Goal: Task Accomplishment & Management: Complete application form

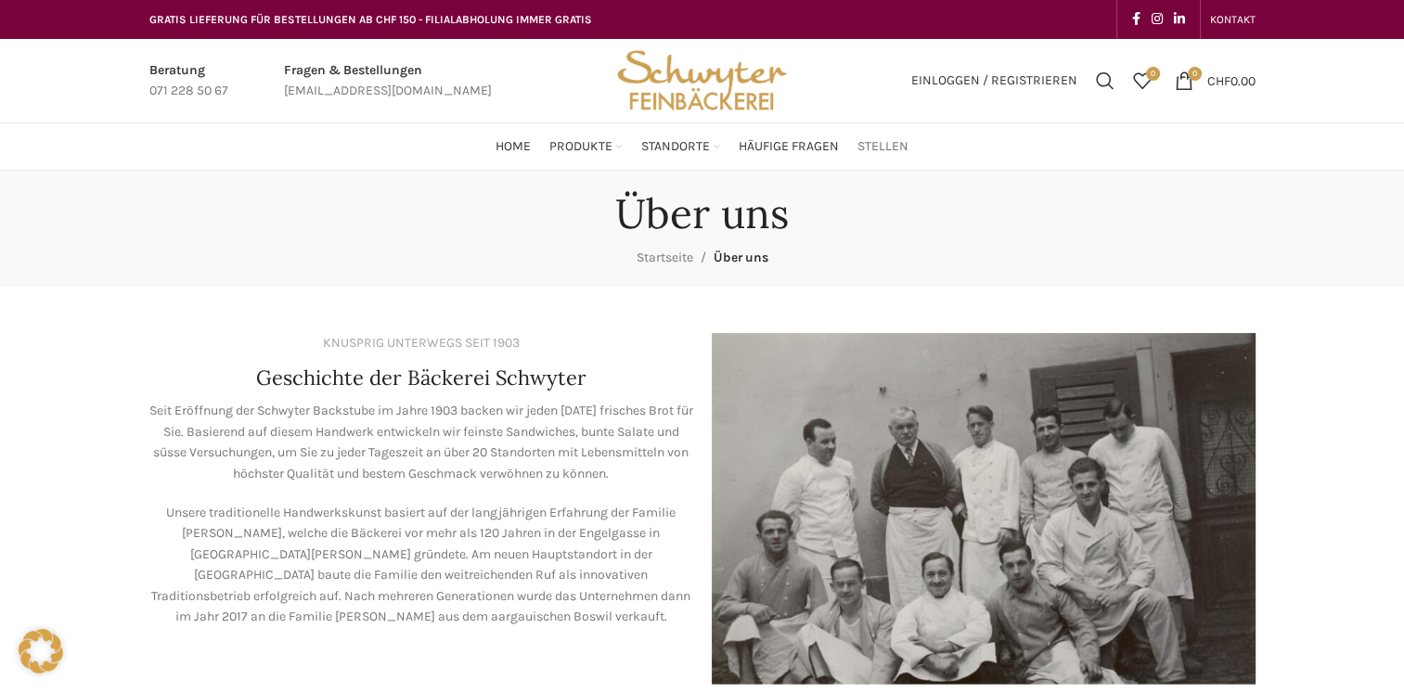
click at [899, 139] on span "Stellen" at bounding box center [882, 147] width 51 height 18
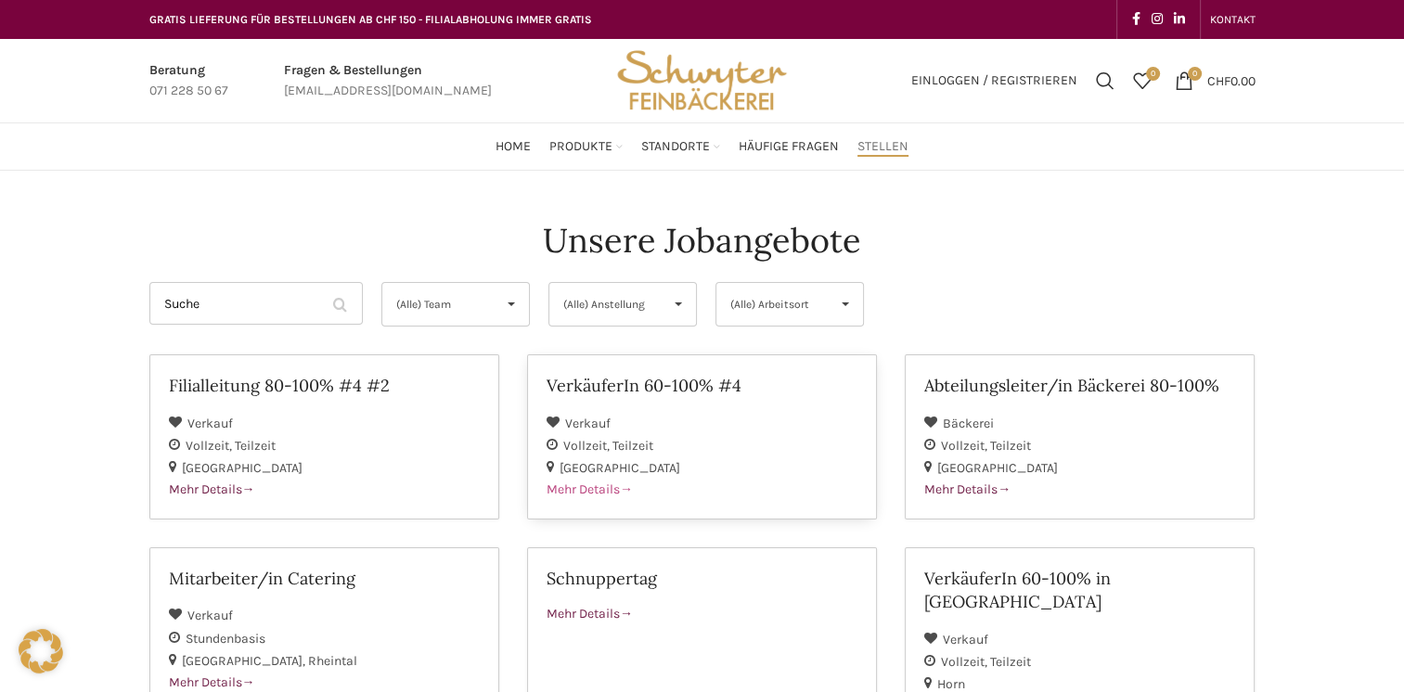
click at [666, 466] on div "[GEOGRAPHIC_DATA]" at bounding box center [702, 468] width 311 height 22
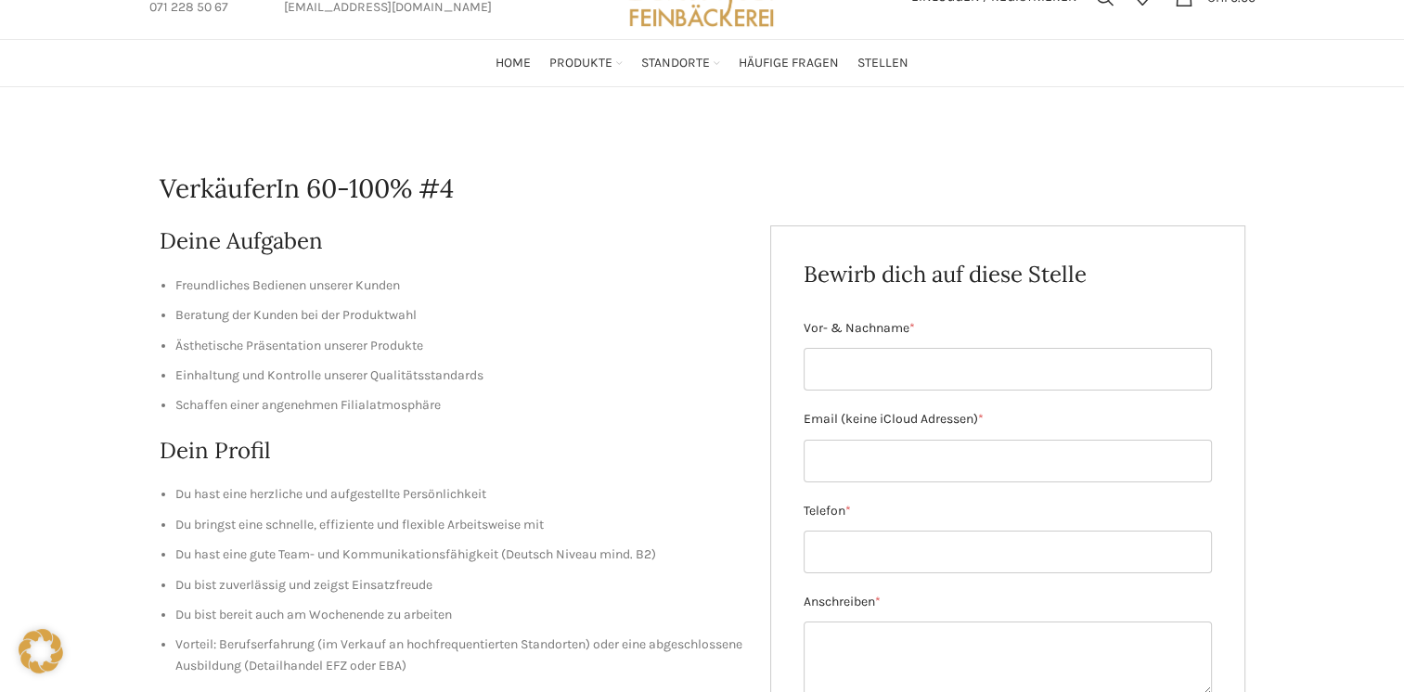
scroll to position [84, 0]
click at [855, 362] on input "Vor- & Nachname *" at bounding box center [1008, 368] width 408 height 43
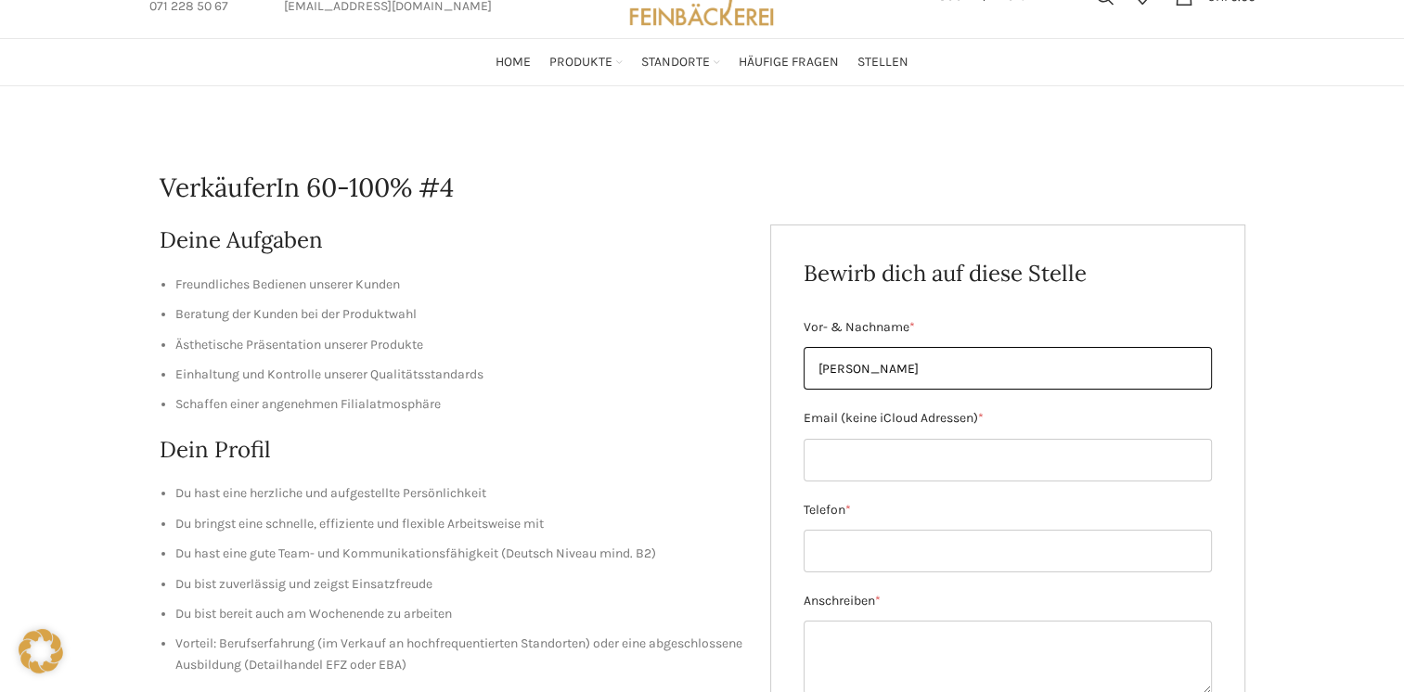
type input "Sandrine Burckhardt"
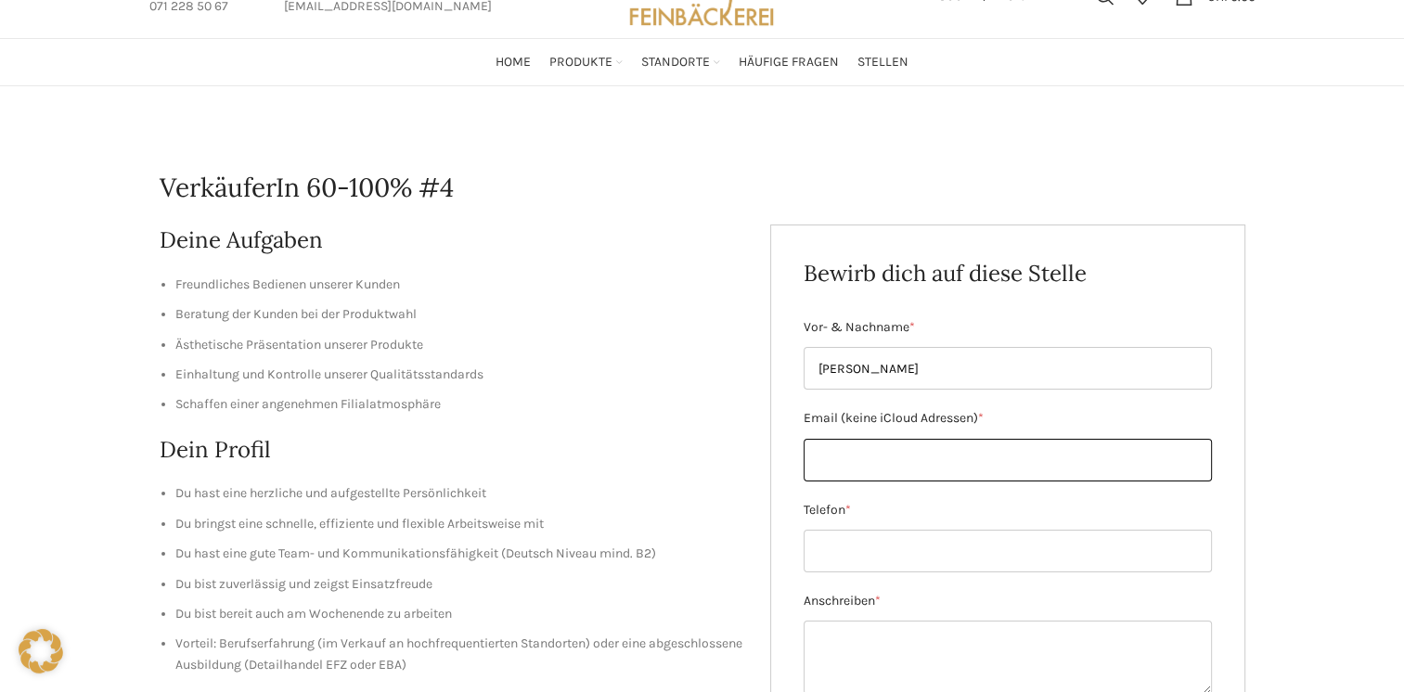
click at [918, 446] on input "Email (keine iCloud Adressen) *" at bounding box center [1008, 460] width 408 height 43
type input "sandrineburckhardt@gmail.com"
click at [926, 537] on input "Telefon *" at bounding box center [1008, 551] width 408 height 43
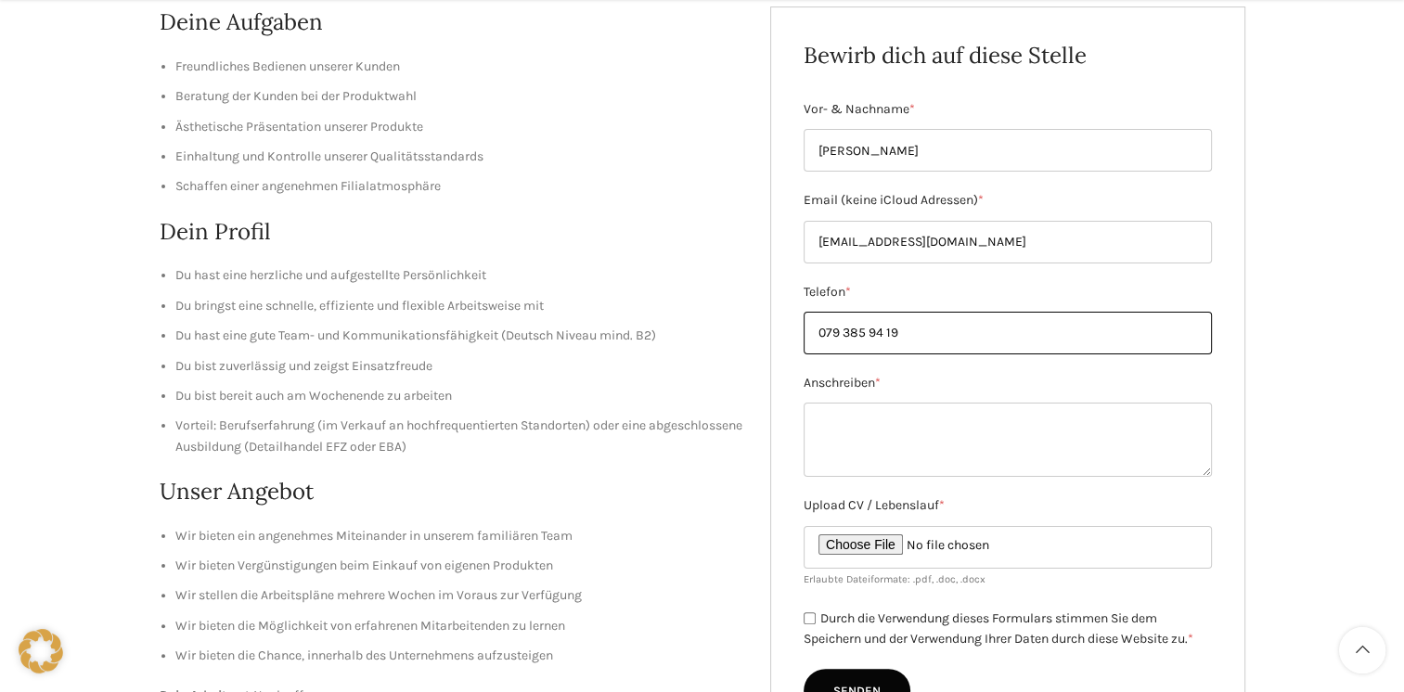
scroll to position [303, 0]
type input "079 385 94 19"
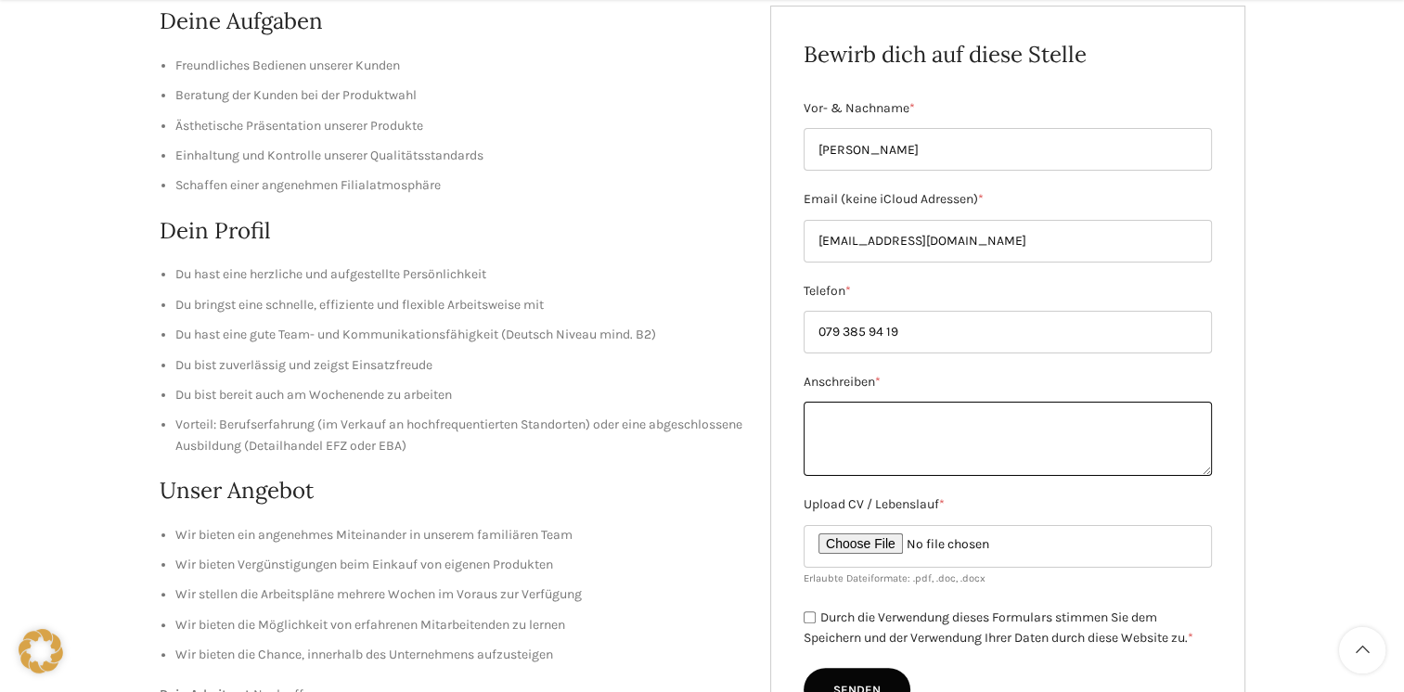
click at [1170, 441] on textarea "Anschreiben *" at bounding box center [1008, 439] width 408 height 74
paste textarea "Sandrine Burckhardt Kirchrain 6 4106 Therwil 079 385 94 19 sandrineburckhardt@g…"
type textarea "Sandrine Burckhardt Kirchrain 6 4106 Therwil 079 385 94 19 sandrineburckhardt@g…"
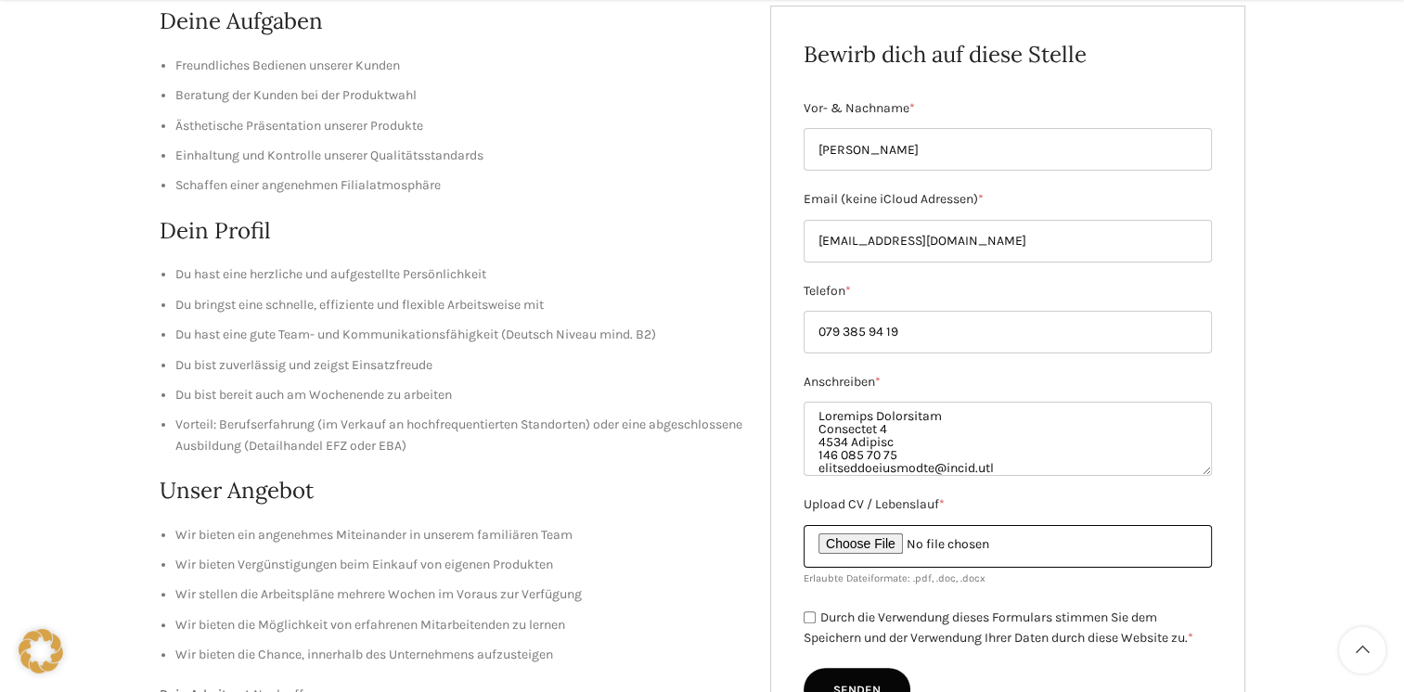
click at [902, 543] on input "Upload CV / Lebenslauf *" at bounding box center [1008, 546] width 408 height 43
type input "C:\fakepath\CV_Sandrine_Burckhardt.pdf"
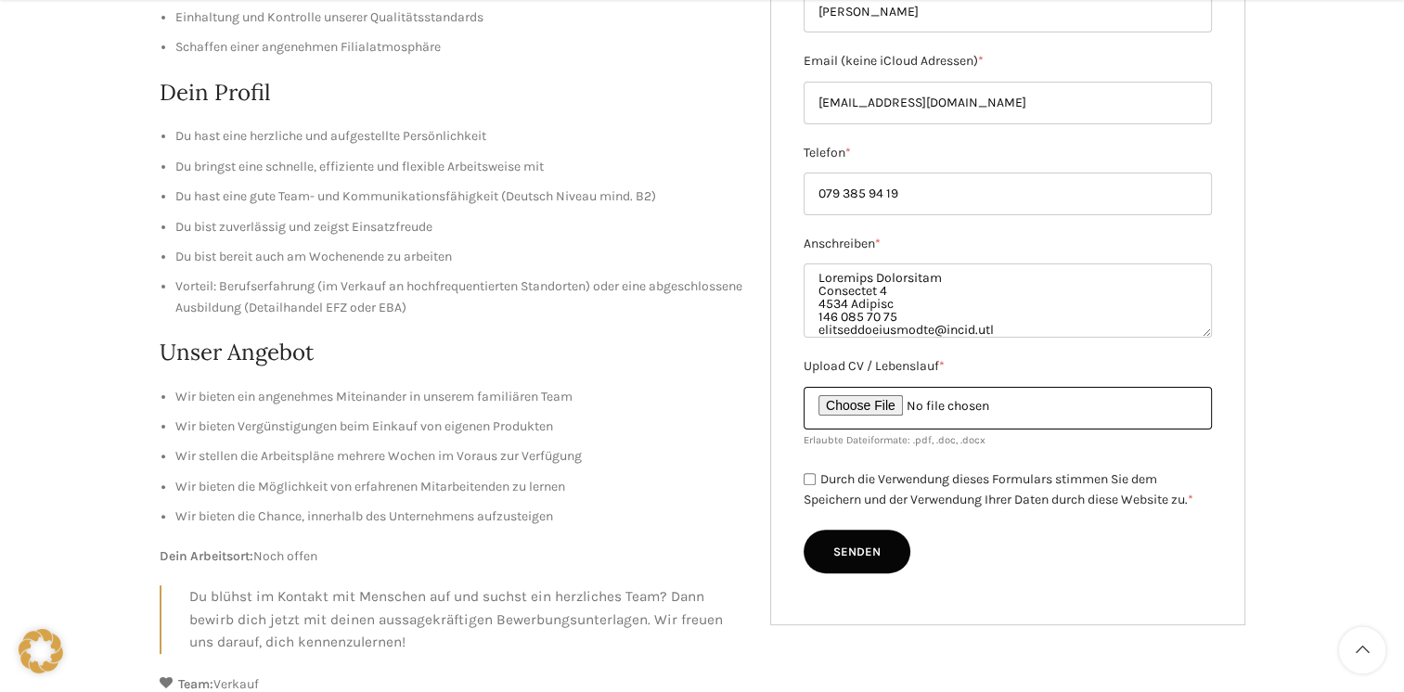
scroll to position [444, 0]
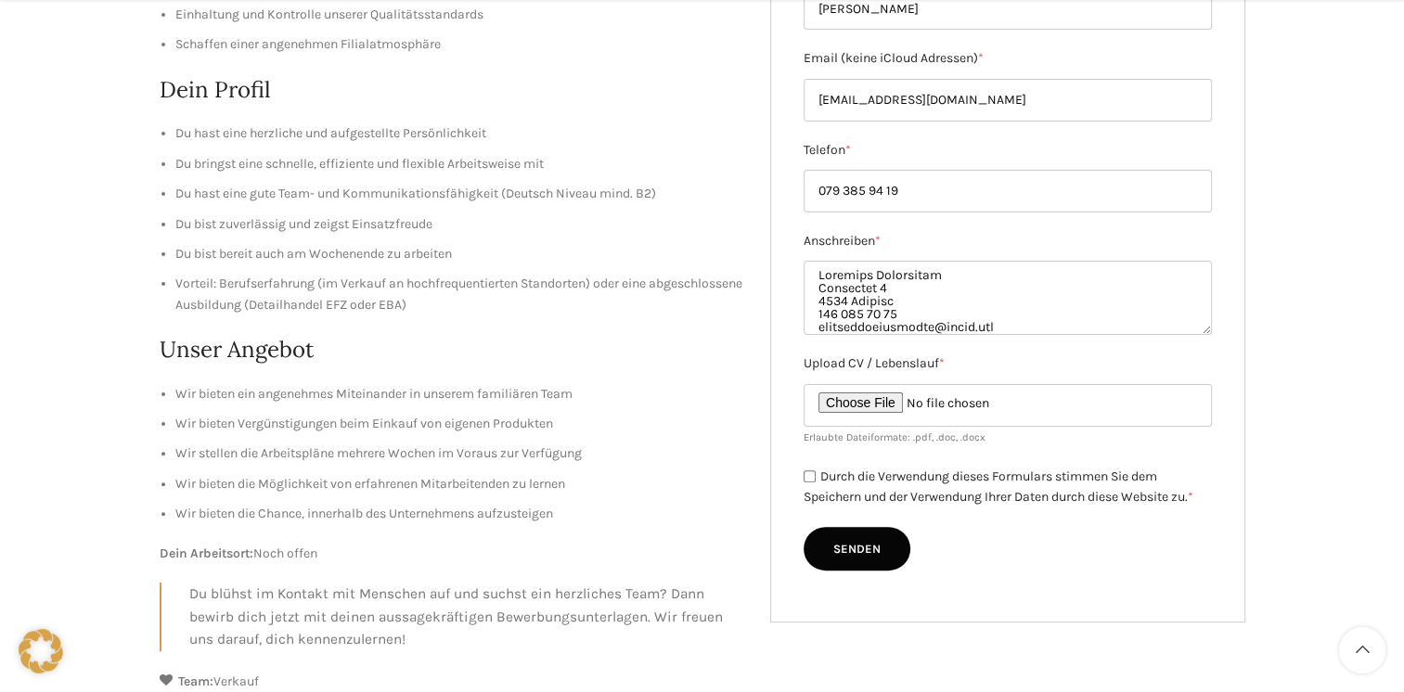
click at [807, 478] on input "Durch die Verwendung dieses Formulars stimmen Sie dem Speichern und der Verwend…" at bounding box center [810, 476] width 12 height 12
checkbox input "true"
click at [886, 550] on input "Senden" at bounding box center [857, 549] width 107 height 45
type input "Senden"
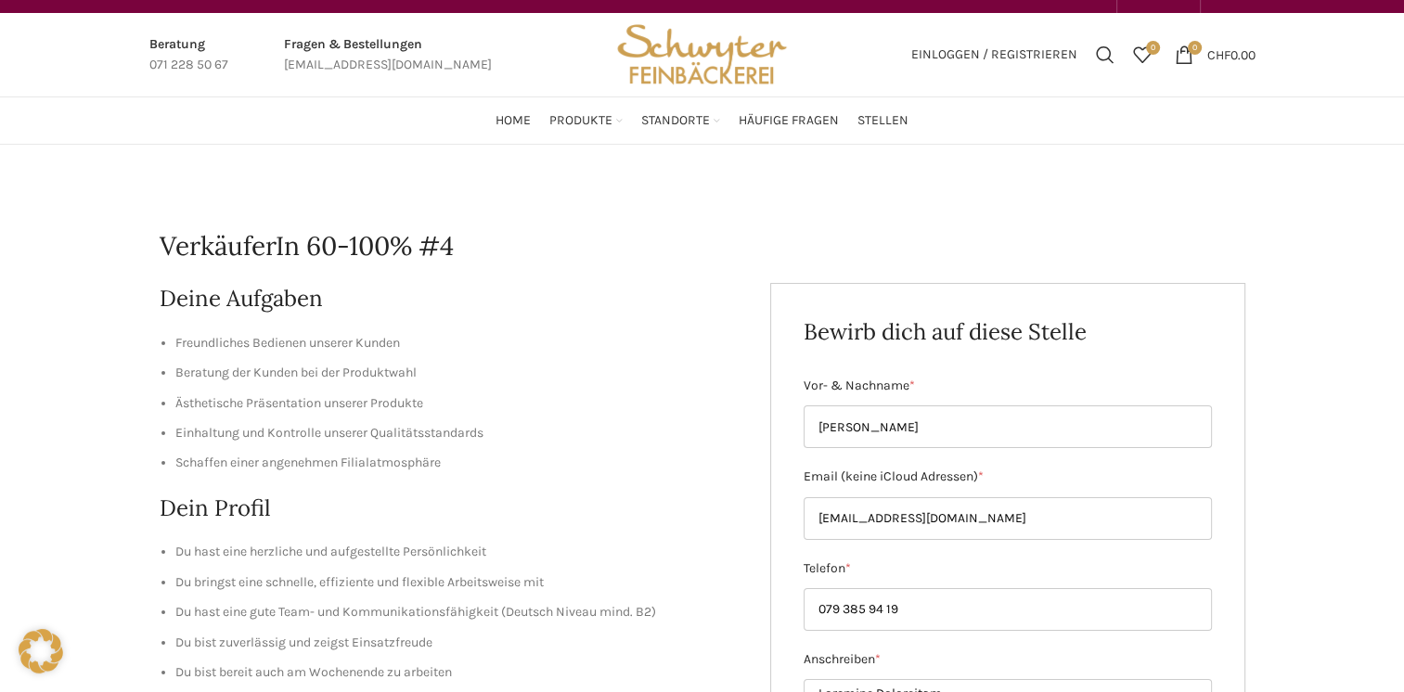
scroll to position [19, 0]
